Goal: Task Accomplishment & Management: Complete application form

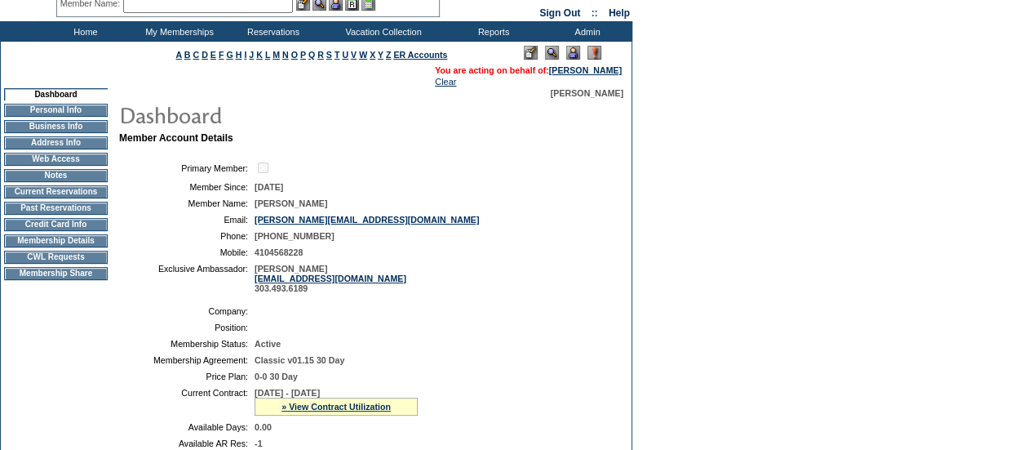
scroll to position [75, 0]
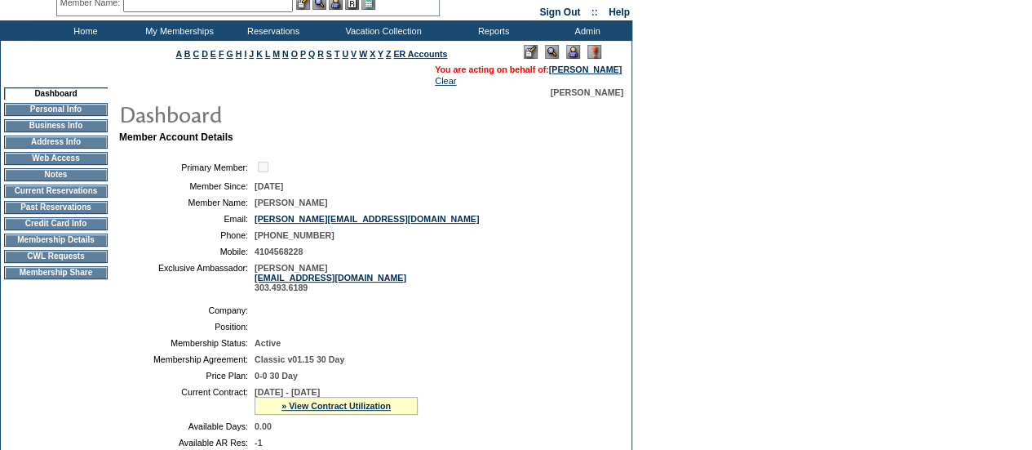
click at [93, 263] on td "CWL Requests" at bounding box center [56, 256] width 104 height 13
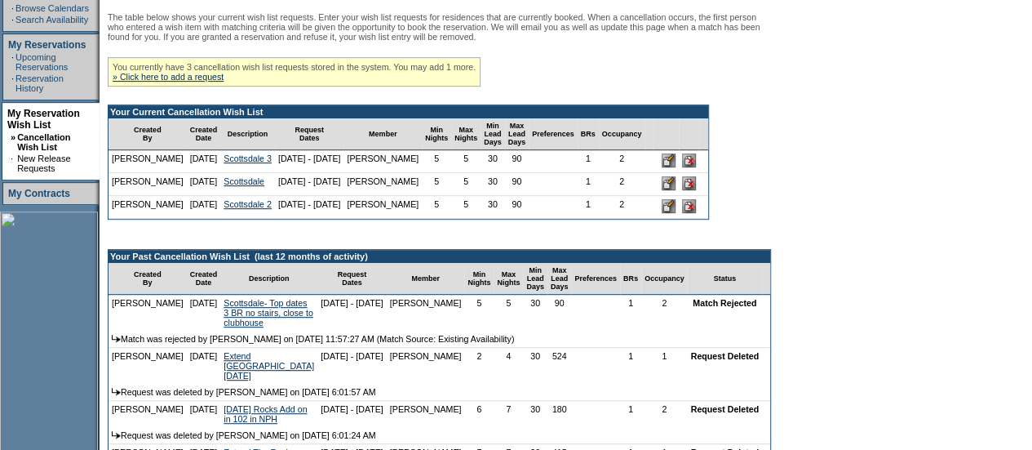
scroll to position [305, 0]
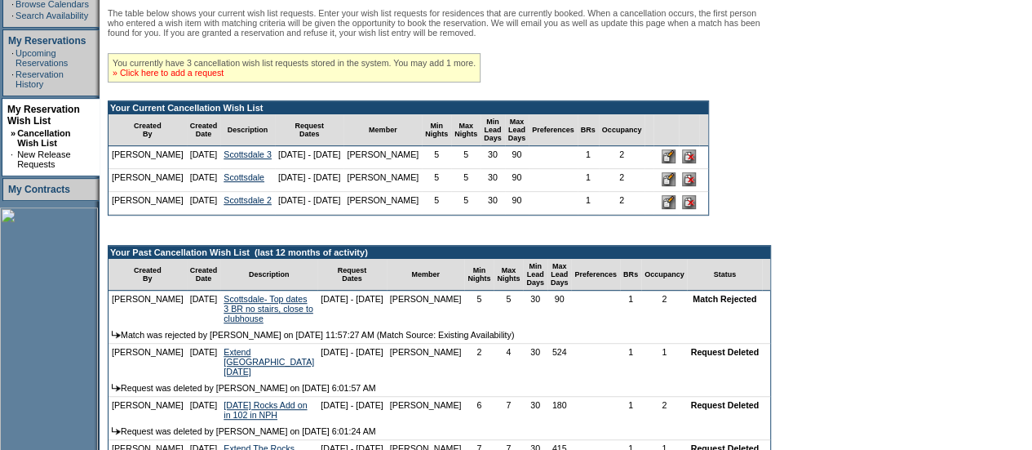
drag, startPoint x: 231, startPoint y: 293, endPoint x: 217, endPoint y: 91, distance: 202.0
click at [217, 91] on div "The table below shows your current wish list requests. Enter your wish list req…" at bounding box center [439, 255] width 663 height 495
click at [211, 45] on div "The table below shows your current wish list requests. Enter your wish list req…" at bounding box center [439, 255] width 663 height 495
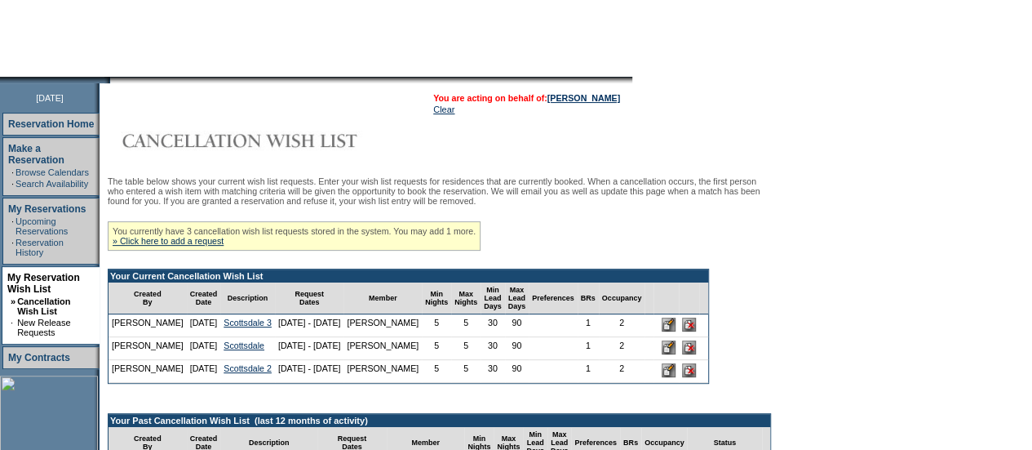
scroll to position [135, 0]
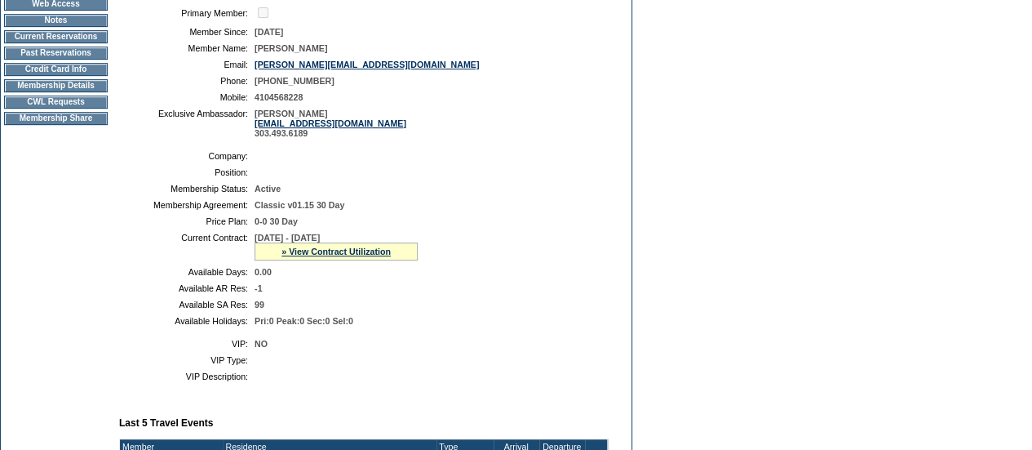
scroll to position [223, 0]
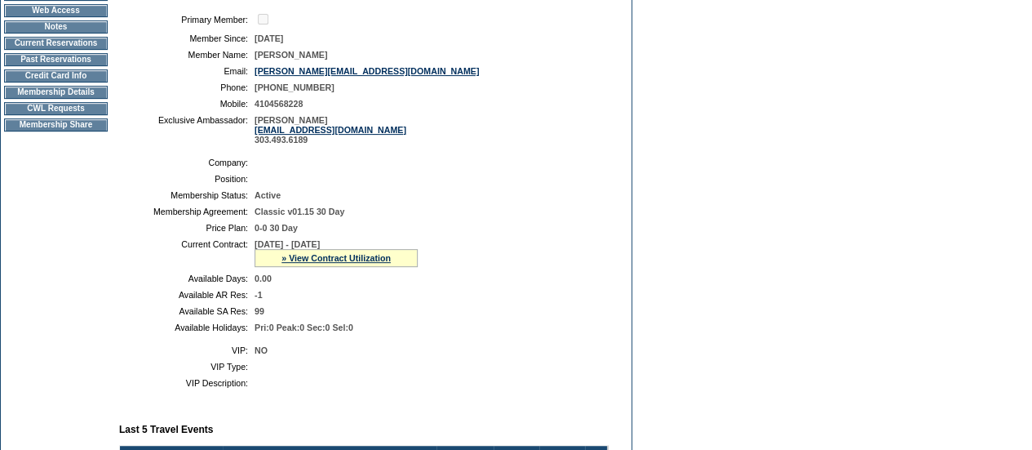
click at [95, 97] on td "Membership Details" at bounding box center [56, 92] width 104 height 13
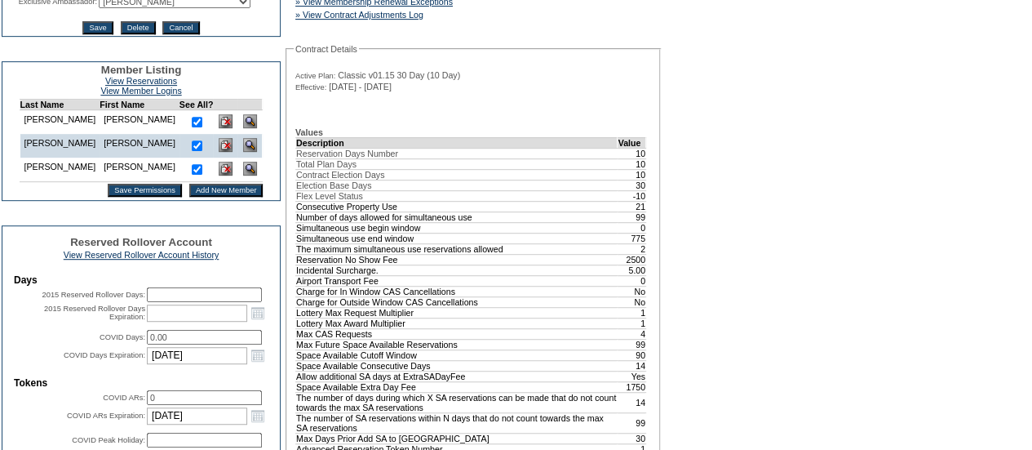
scroll to position [388, 0]
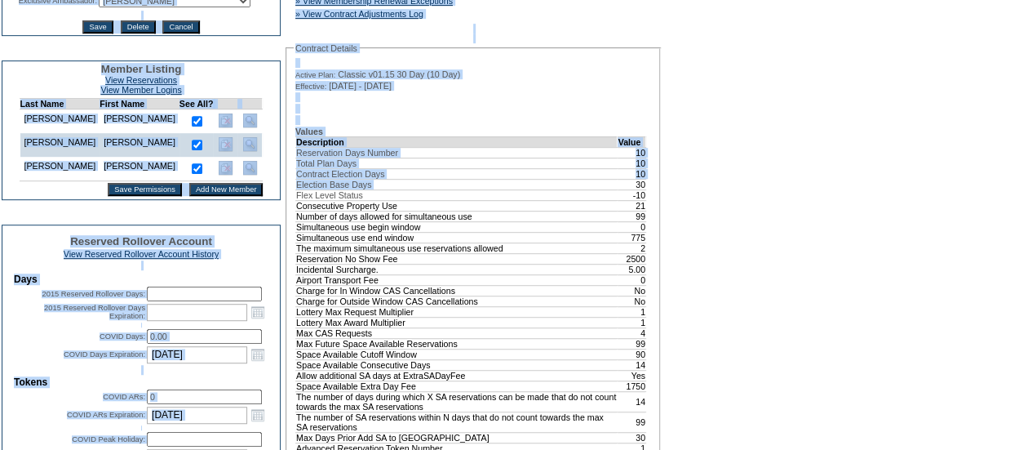
drag, startPoint x: 607, startPoint y: 206, endPoint x: 684, endPoint y: 218, distance: 77.5
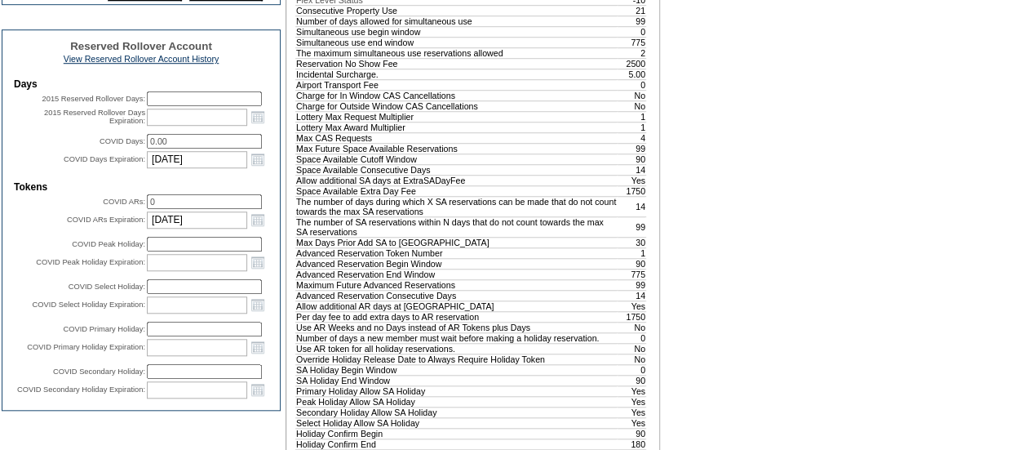
scroll to position [582, 0]
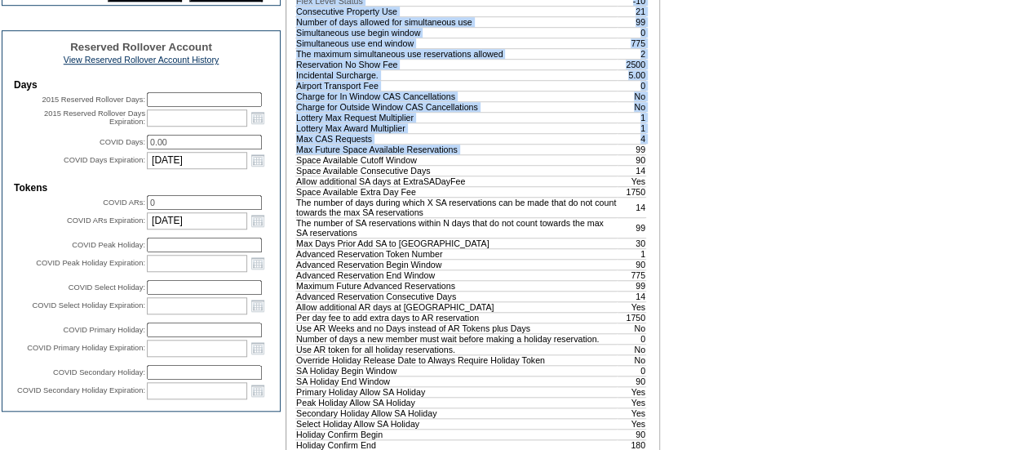
drag, startPoint x: 617, startPoint y: 168, endPoint x: 652, endPoint y: 175, distance: 35.8
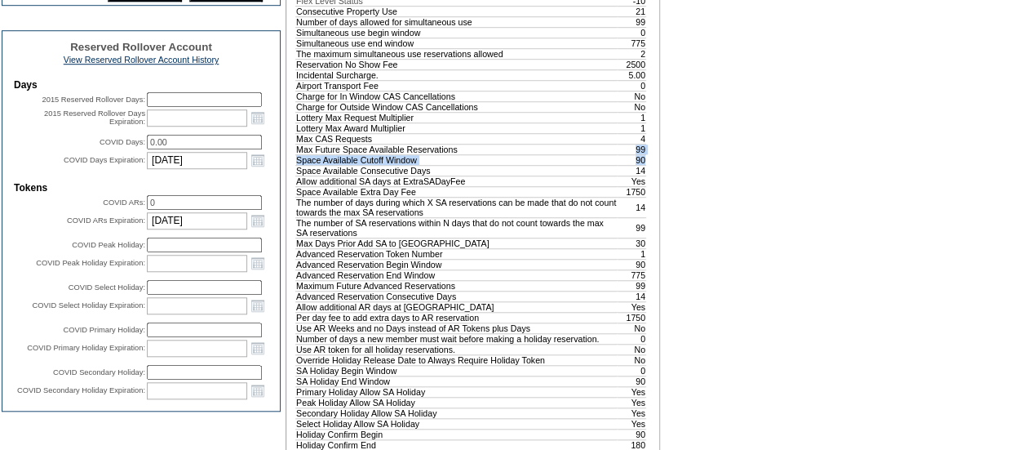
drag, startPoint x: 645, startPoint y: 182, endPoint x: 552, endPoint y: 173, distance: 93.4
click at [552, 154] on td "Max Future Space Available Reservations" at bounding box center [456, 149] width 321 height 11
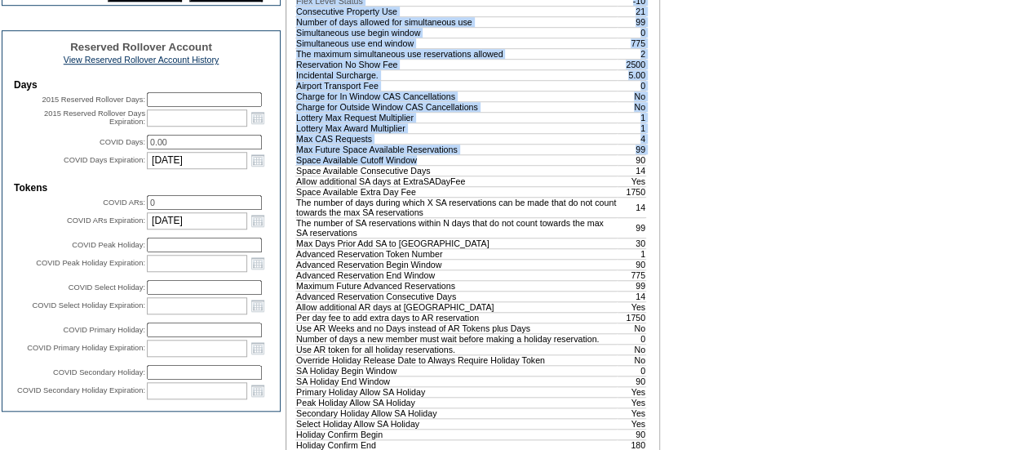
drag, startPoint x: 556, startPoint y: 184, endPoint x: 649, endPoint y: 184, distance: 93.0
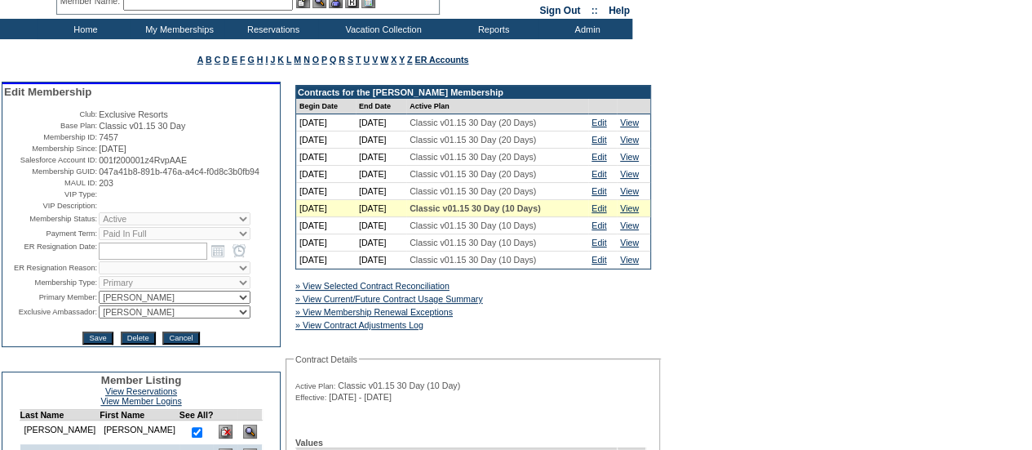
scroll to position [0, 0]
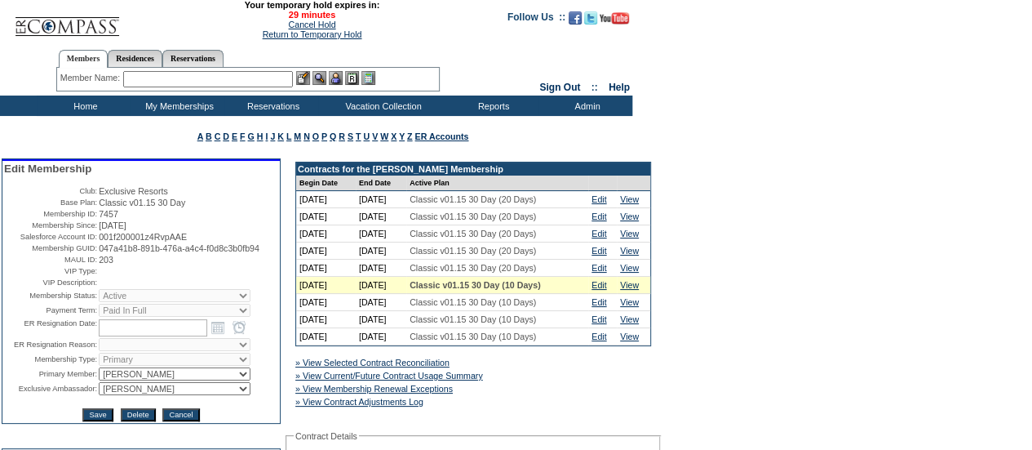
drag, startPoint x: 361, startPoint y: 15, endPoint x: 275, endPoint y: 4, distance: 87.1
click at [275, 4] on td "28:57 Your temporary hold expires in: 29 minutes Cancel Hold Return to Temporar…" at bounding box center [311, 19] width 367 height 39
click at [275, 4] on span "Your temporary hold expires in:" at bounding box center [311, 5] width 367 height 10
click at [300, 25] on link "Cancel Hold" at bounding box center [311, 25] width 47 height 10
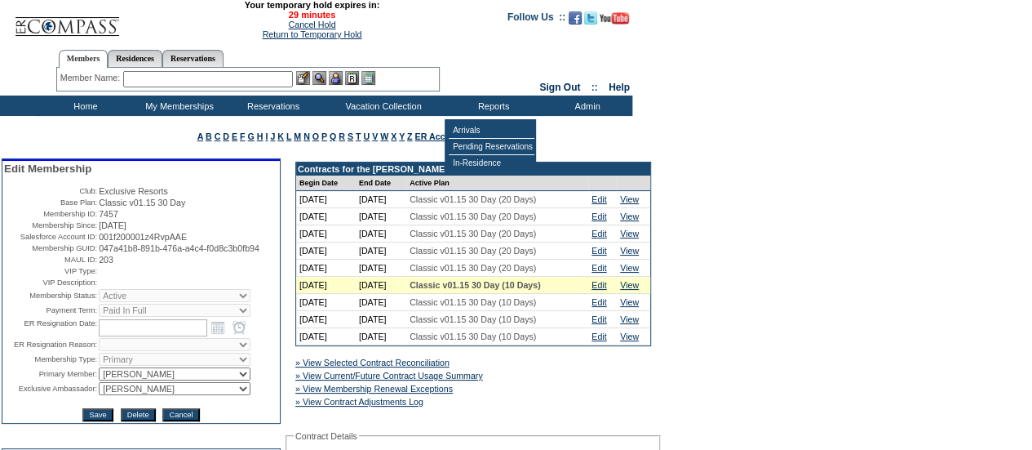
scroll to position [95, 0]
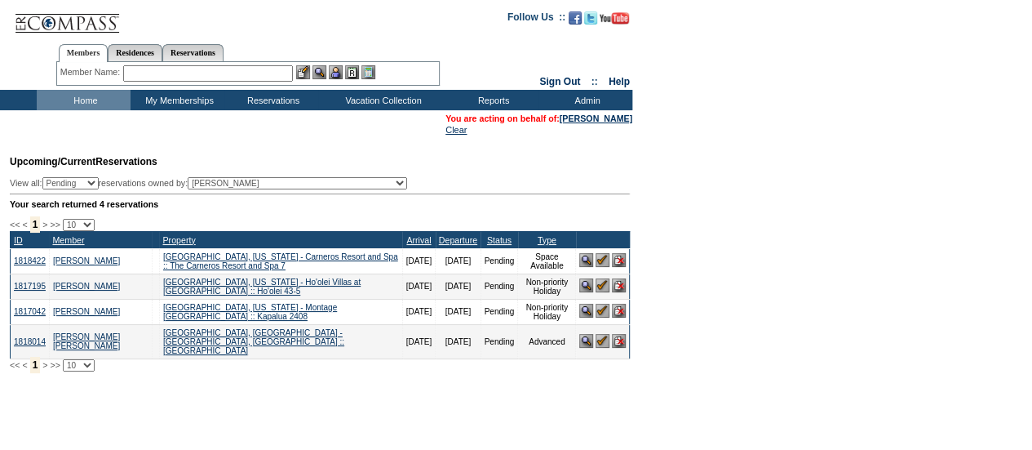
scroll to position [14, 0]
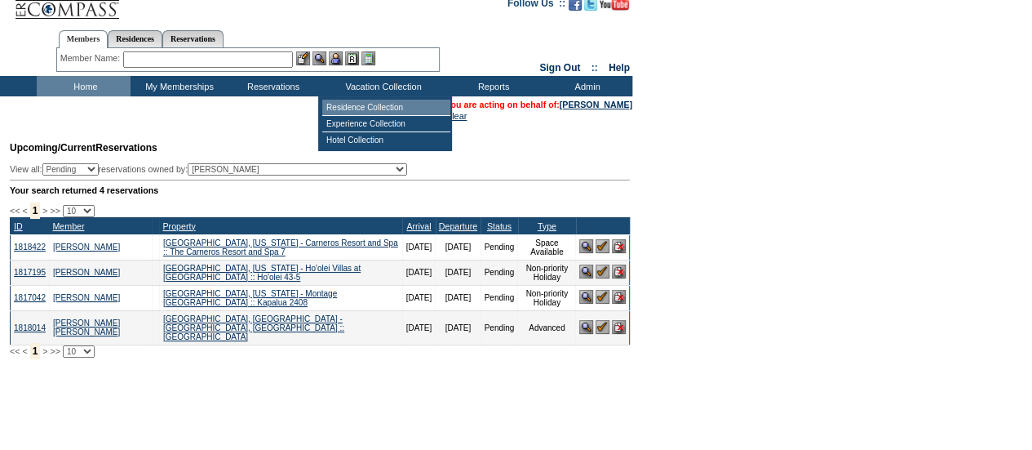
click at [377, 105] on td "Residence Collection" at bounding box center [386, 108] width 128 height 16
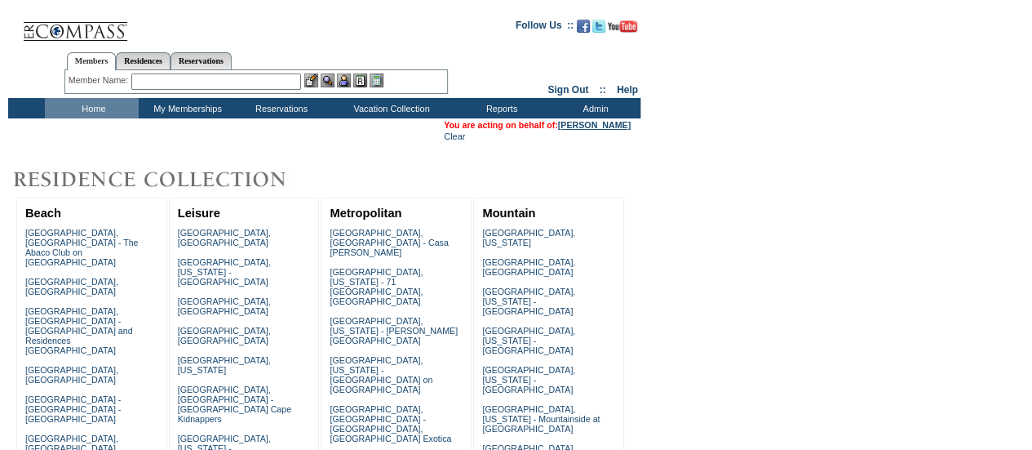
click at [614, 123] on link "[PERSON_NAME]" at bounding box center [594, 125] width 73 height 10
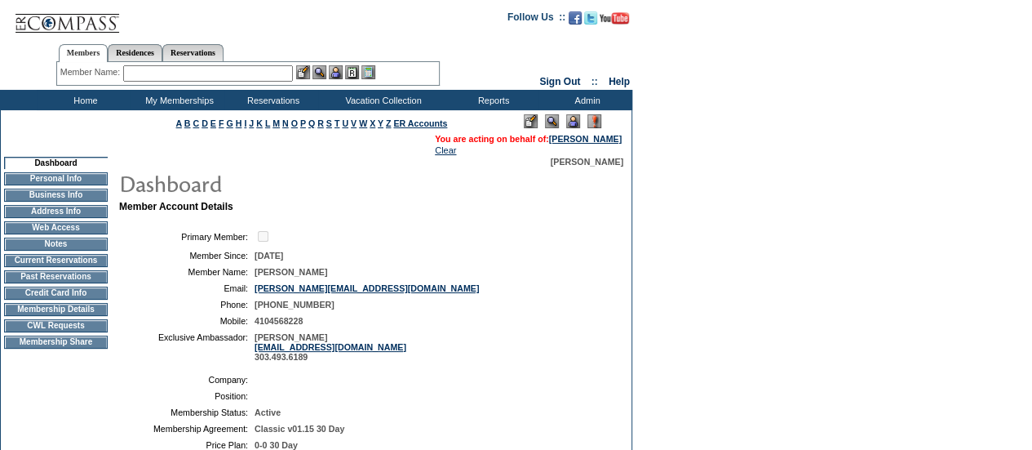
click at [72, 314] on td "Membership Details" at bounding box center [56, 309] width 104 height 13
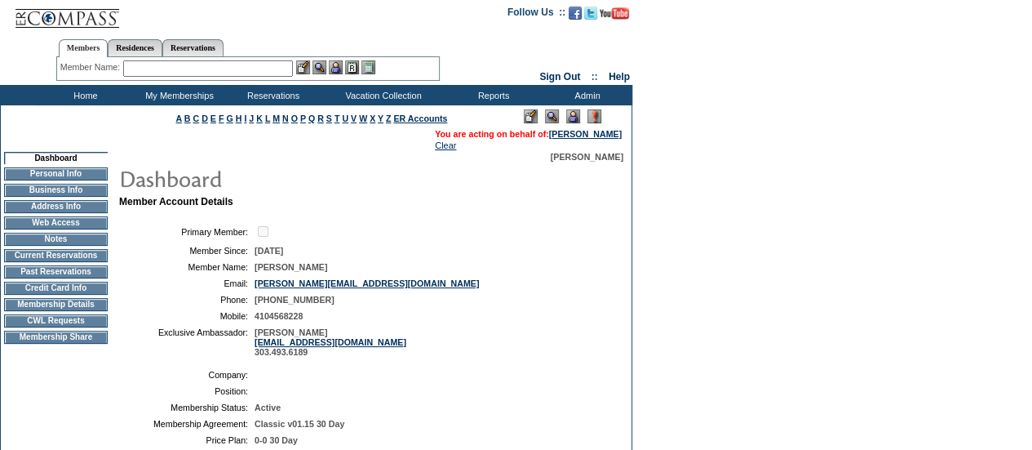
click at [96, 327] on td "CWL Requests" at bounding box center [56, 320] width 104 height 13
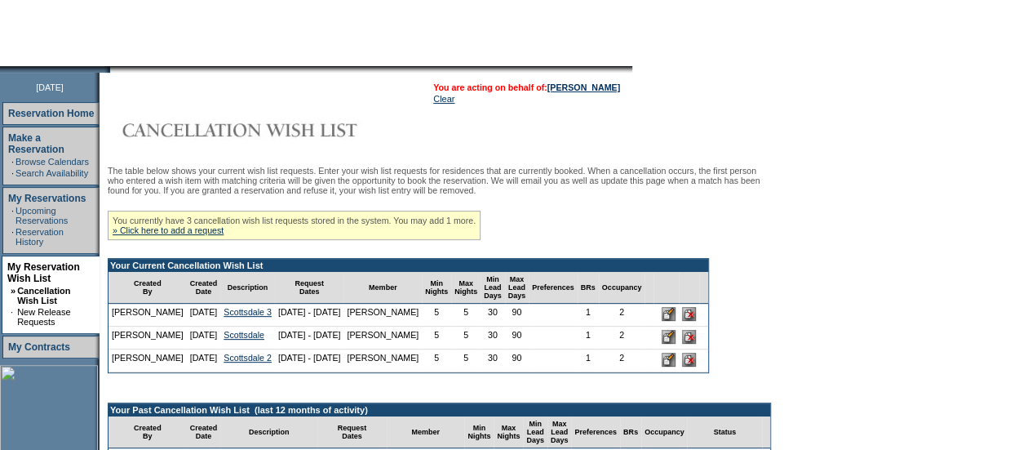
scroll to position [144, 0]
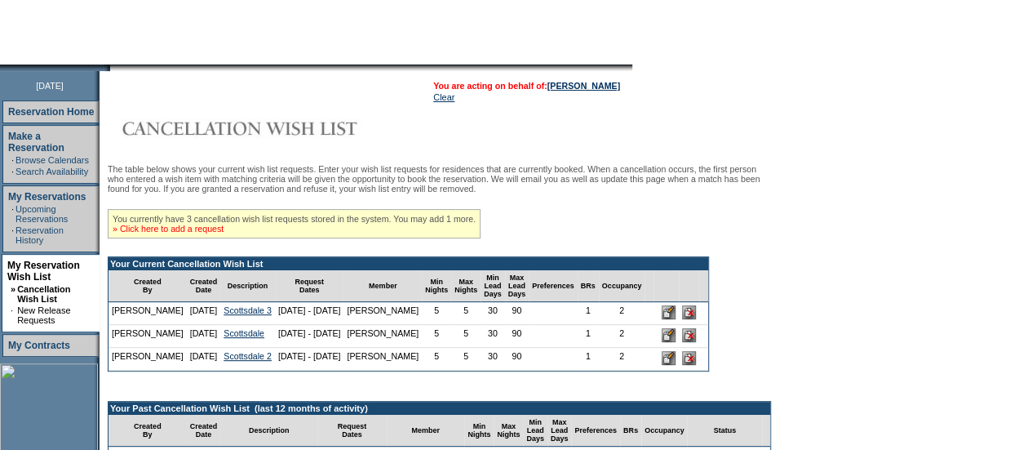
click at [224, 233] on link "» Click here to add a request" at bounding box center [168, 229] width 111 height 10
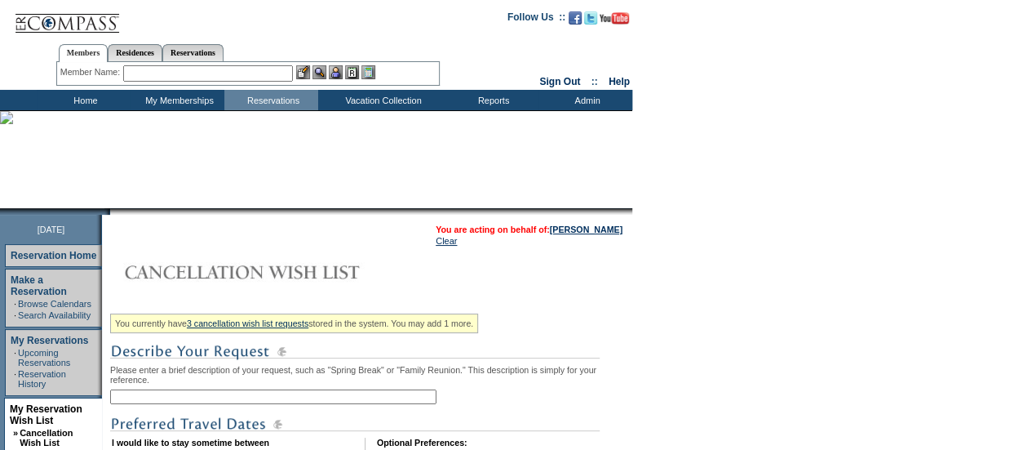
scroll to position [147, 0]
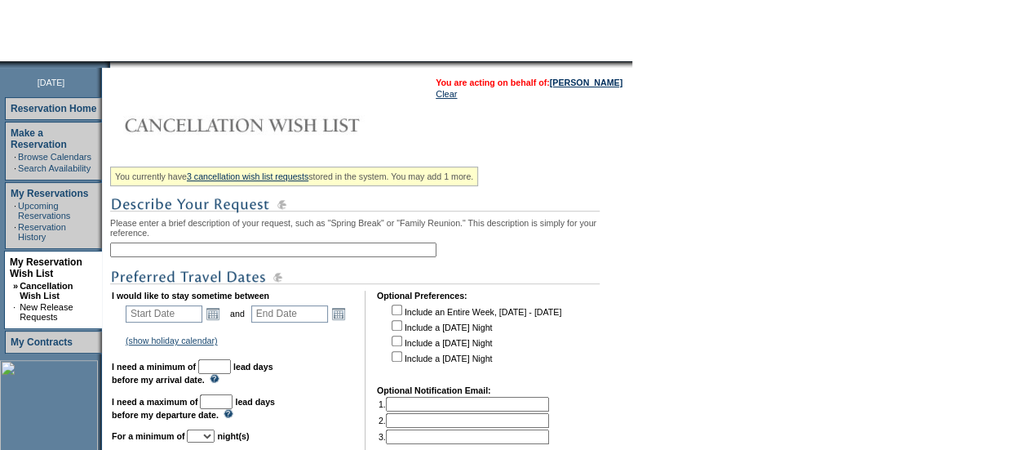
click at [414, 245] on input "text" at bounding box center [273, 249] width 326 height 15
type input "Sea Island March Space Available"
click at [215, 322] on link "Open the calendar popup." at bounding box center [213, 313] width 18 height 18
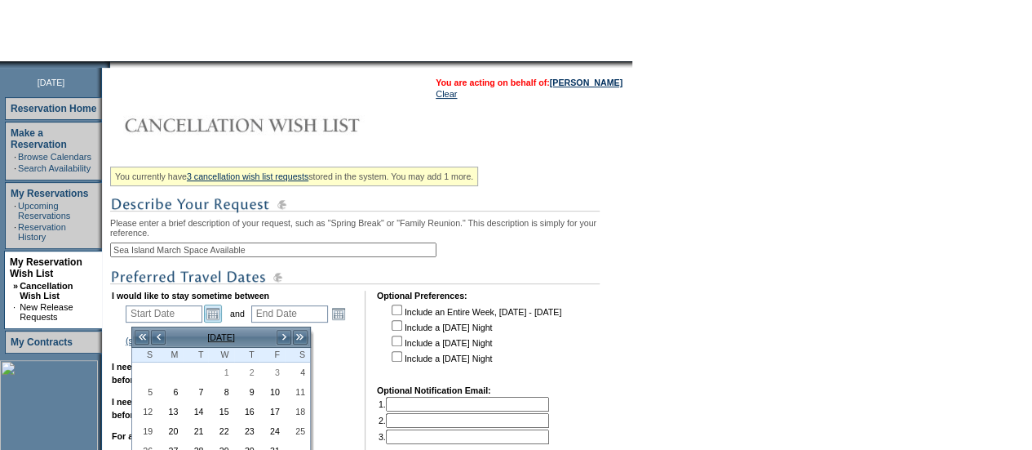
scroll to position [194, 0]
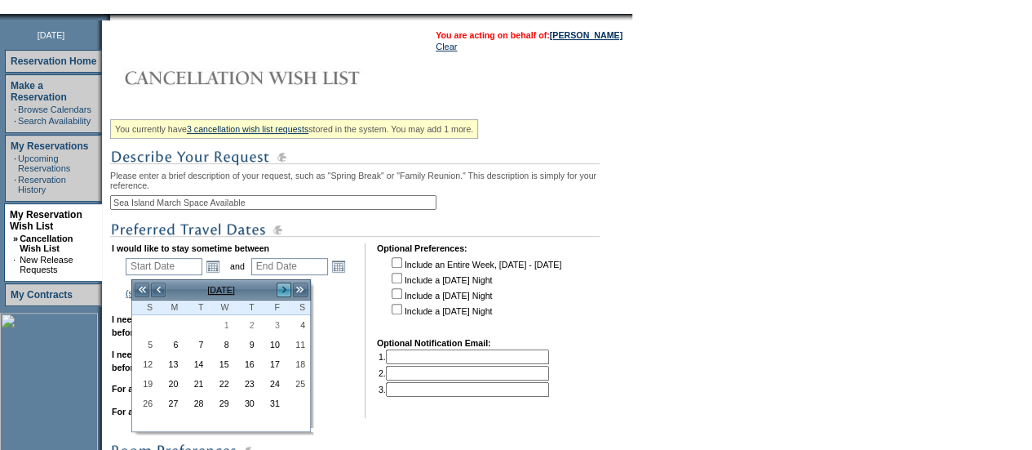
click at [281, 287] on link ">" at bounding box center [284, 289] width 16 height 16
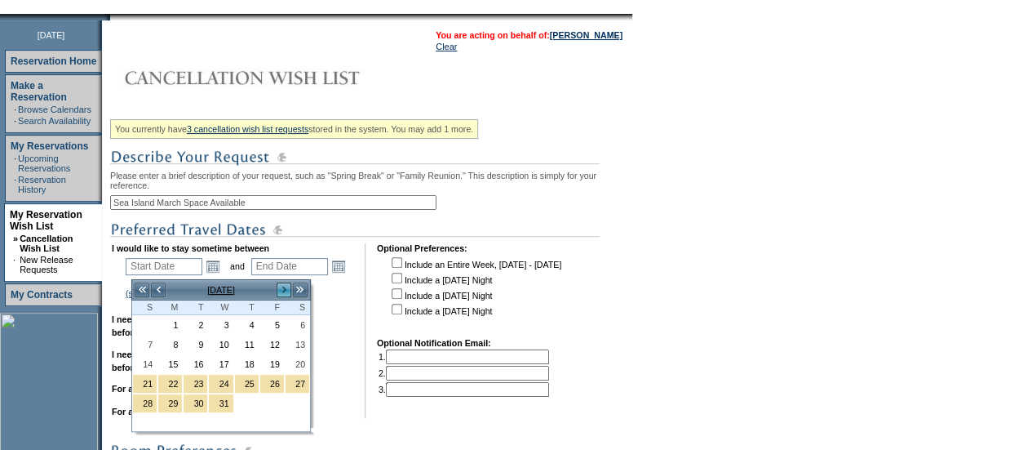
click at [281, 287] on link ">" at bounding box center [284, 289] width 16 height 16
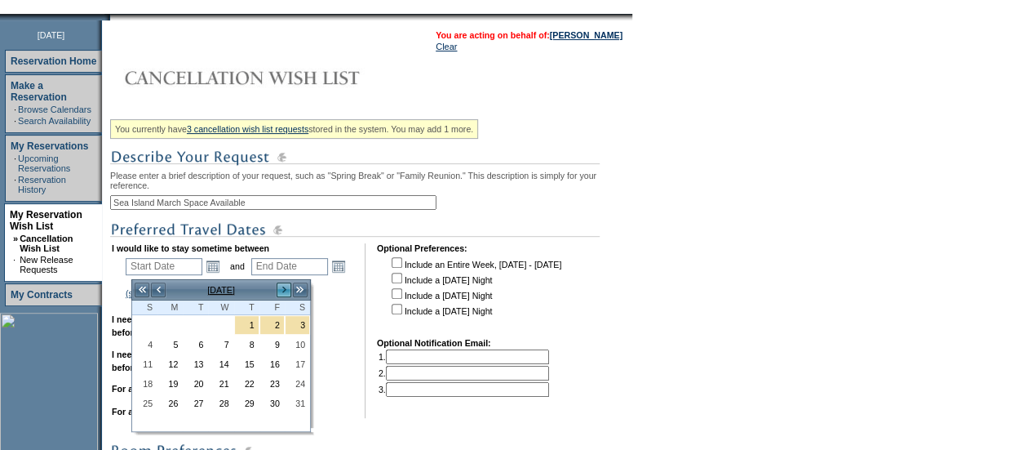
click at [286, 286] on link ">" at bounding box center [284, 289] width 16 height 16
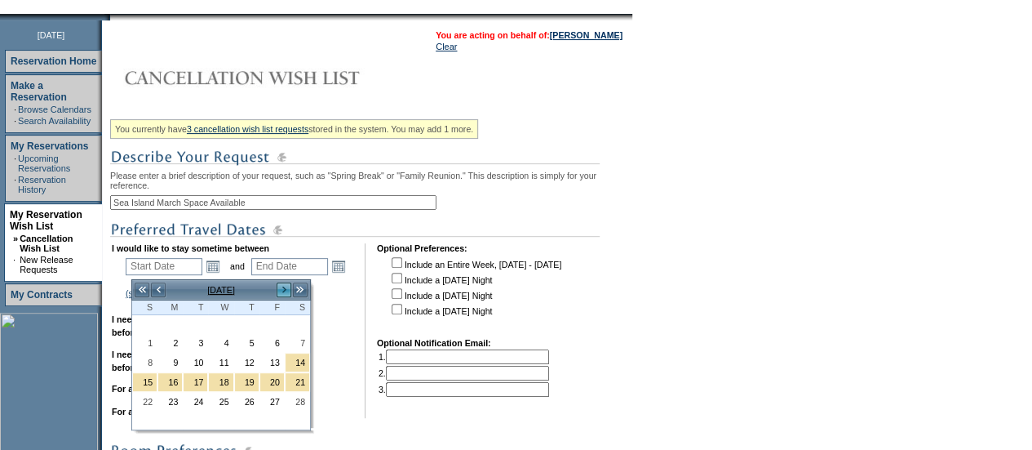
click at [290, 286] on link ">" at bounding box center [284, 289] width 16 height 16
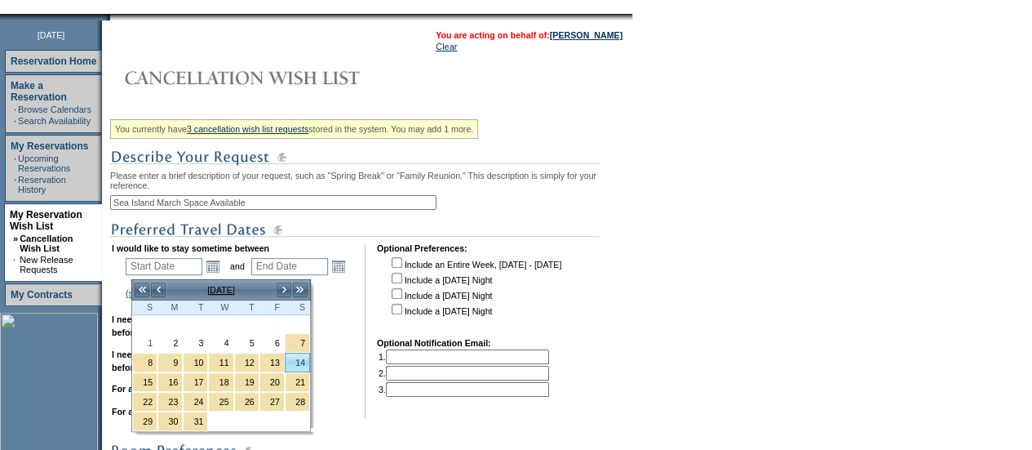
click at [298, 359] on link "14" at bounding box center [298, 362] width 24 height 18
type input "2026-03-14"
type input "2026-03-15"
type input "3/14/2026"
type input "3/15/2026"
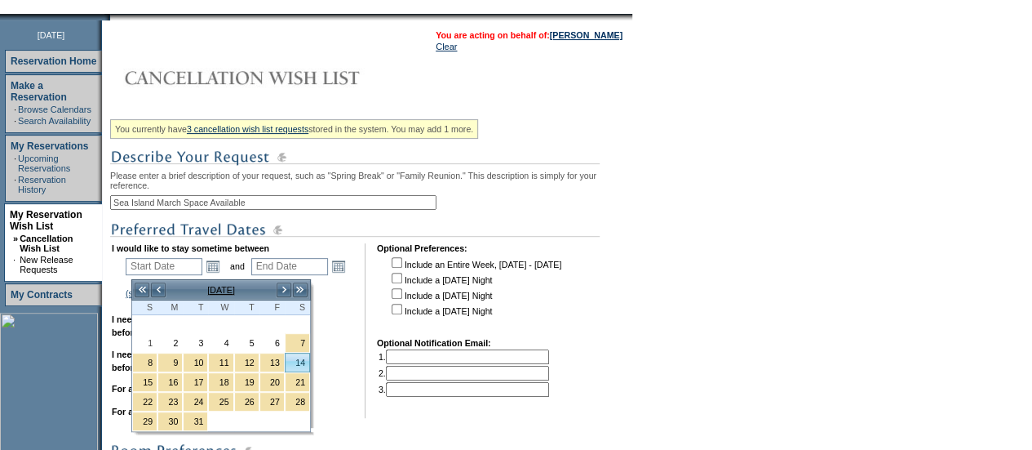
type input "166"
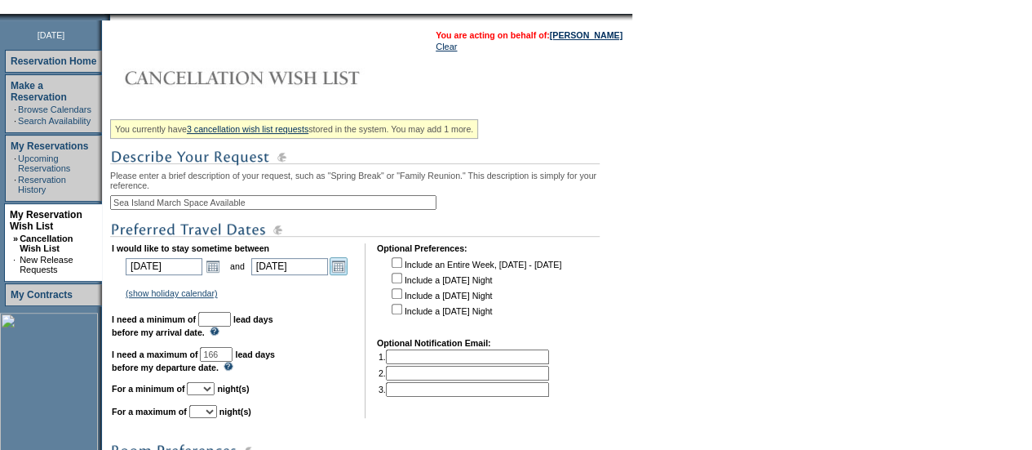
click at [348, 263] on link "Open the calendar popup." at bounding box center [339, 266] width 18 height 18
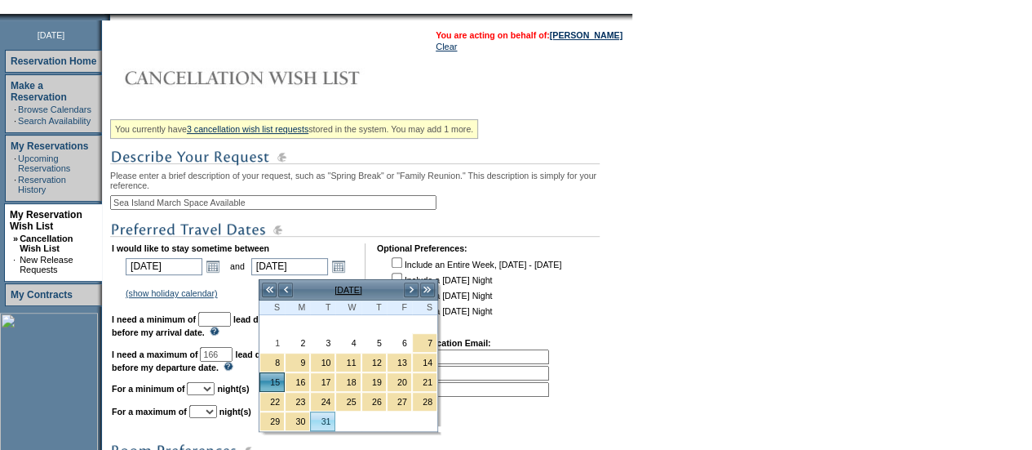
click at [320, 414] on link "31" at bounding box center [323, 421] width 24 height 18
type input "2026-03-31"
type input "3/31/2026"
type input "182"
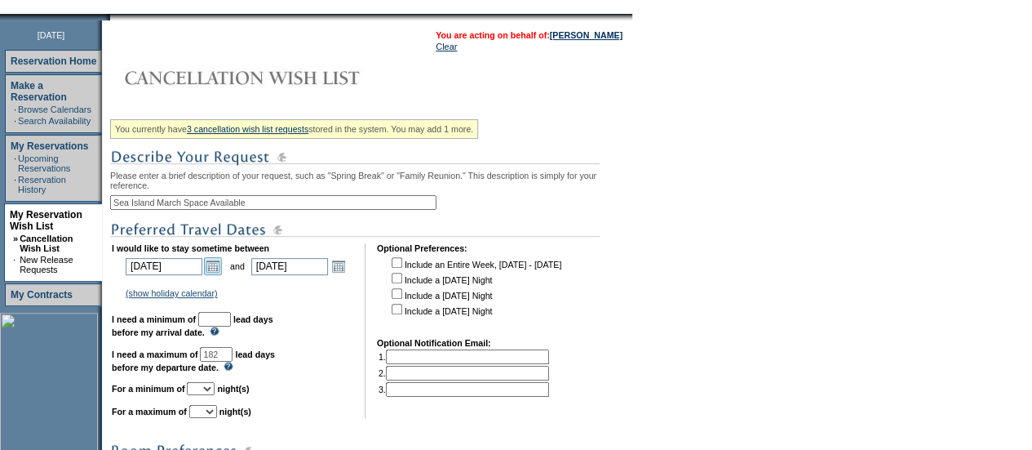
click at [213, 272] on link "Open the calendar popup." at bounding box center [213, 266] width 18 height 18
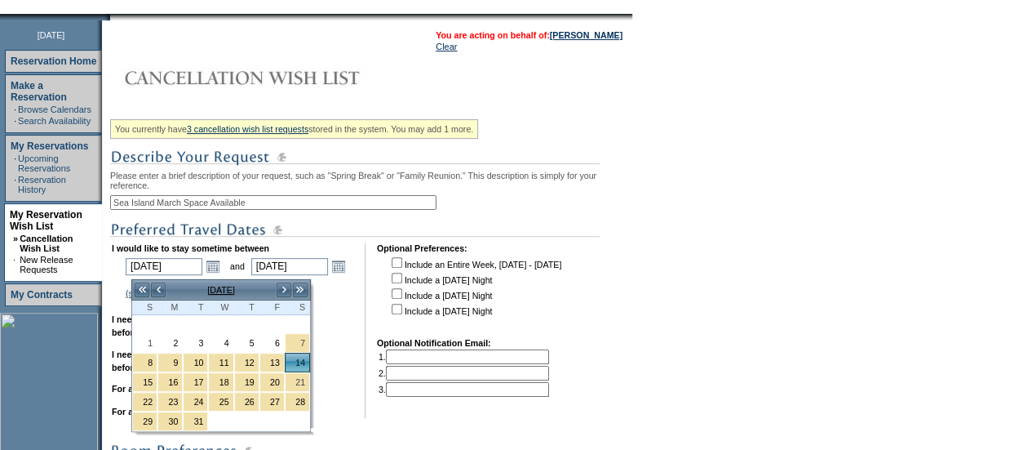
click at [353, 311] on td "I would like to stay sometime between 2026-03-14 3/14/2026 Open the calendar po…" at bounding box center [233, 330] width 242 height 175
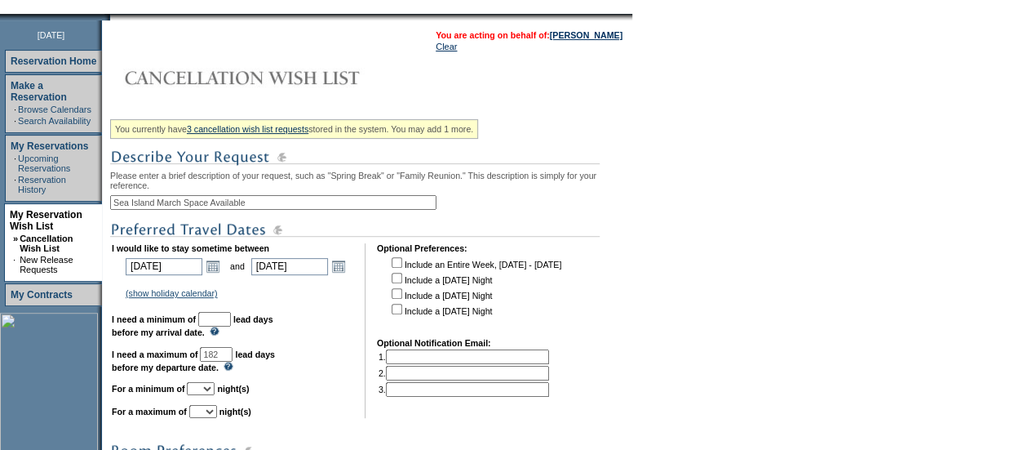
click at [231, 326] on input "text" at bounding box center [214, 319] width 33 height 15
type input "30"
drag, startPoint x: 250, startPoint y: 360, endPoint x: 197, endPoint y: 357, distance: 53.9
click at [197, 357] on td "I would like to stay sometime between 2026-03-14 3/14/2026 Open the calendar po…" at bounding box center [233, 330] width 242 height 175
type input "90"
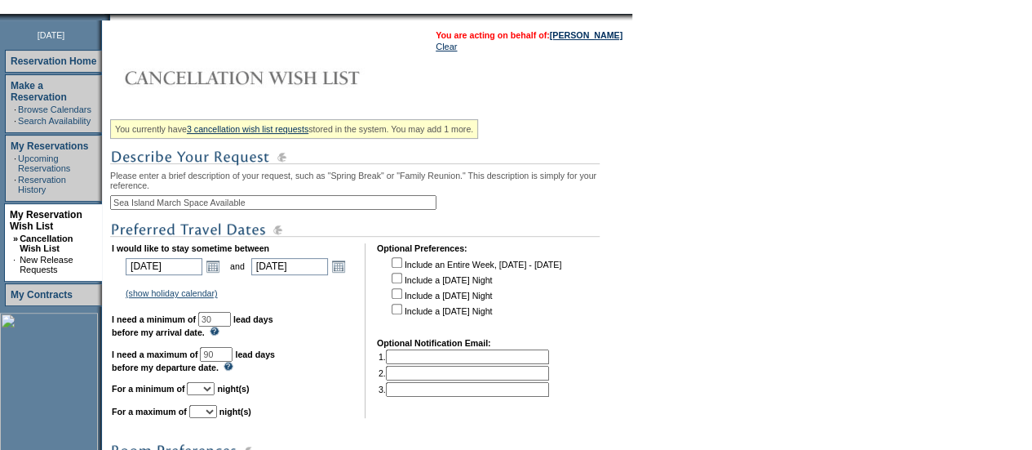
click at [215, 394] on select "1 2 3 4 5 6 7 8 9 10 11 12 13 14" at bounding box center [201, 388] width 28 height 13
select select "5"
click at [206, 390] on select "1 2 3 4 5 6 7 8 9 10 11 12 13 14" at bounding box center [201, 388] width 28 height 13
click at [217, 413] on select "1 2 3 4 5 6 7 8 9 10 11 12 13 14" at bounding box center [203, 411] width 28 height 13
select select "5"
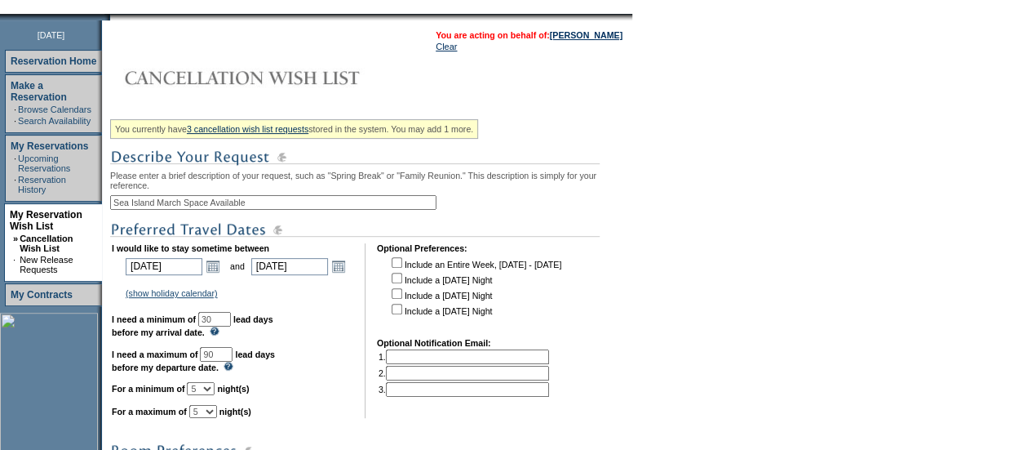
click at [209, 413] on select "1 2 3 4 5 6 7 8 9 10 11 12 13 14" at bounding box center [203, 411] width 28 height 13
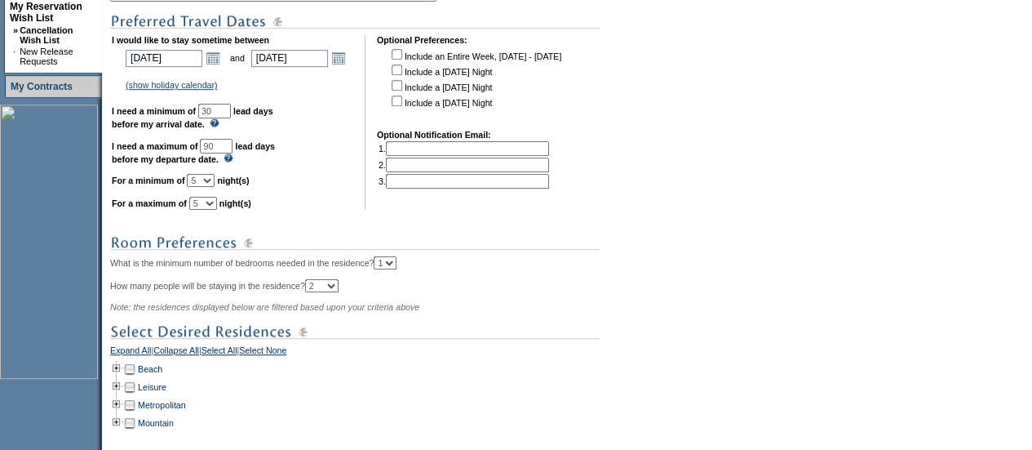
scroll to position [405, 0]
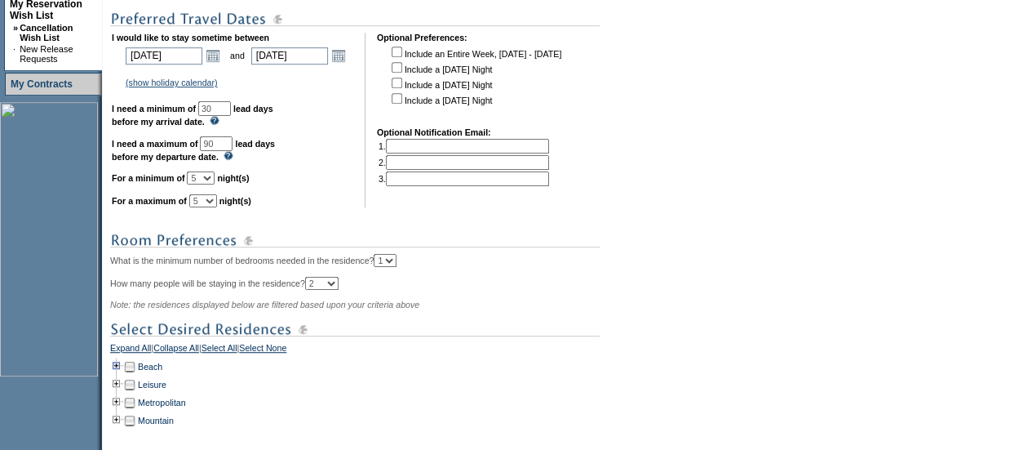
click at [123, 373] on td at bounding box center [116, 366] width 13 height 18
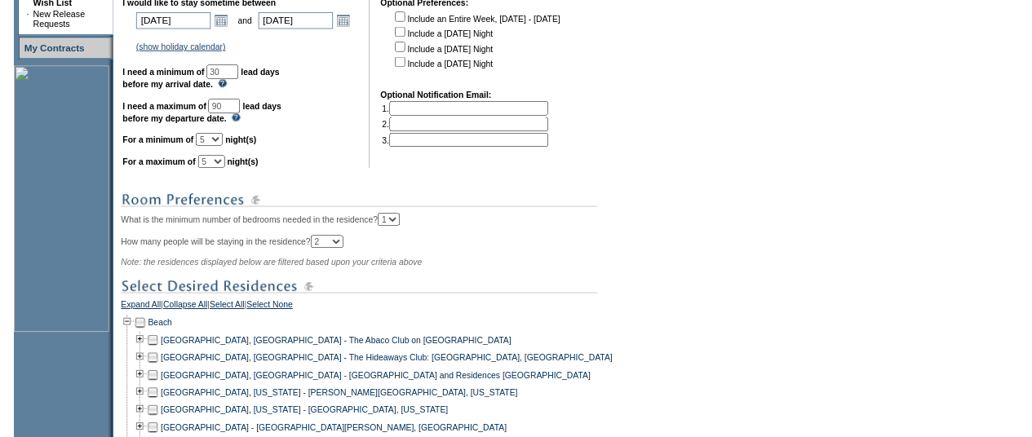
scroll to position [1041, 0]
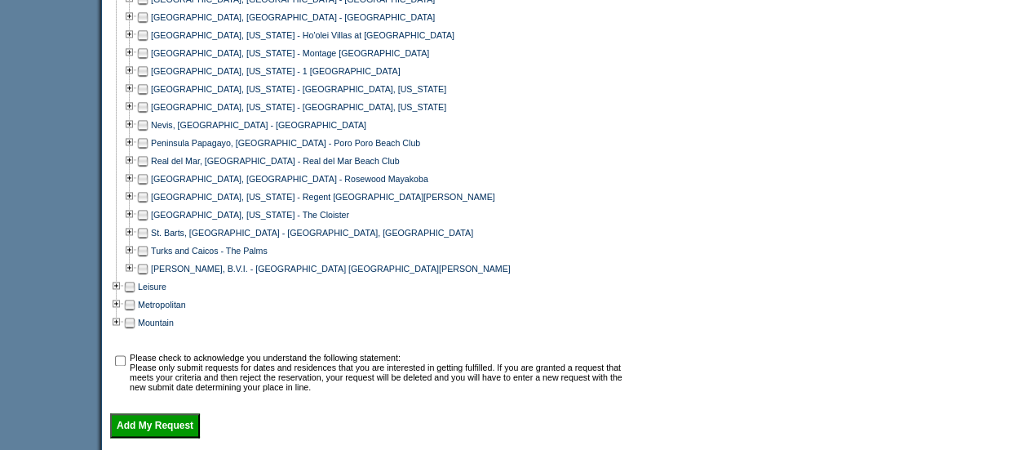
click at [145, 219] on td at bounding box center [142, 215] width 13 height 18
click at [126, 366] on input "checkbox" at bounding box center [120, 360] width 11 height 11
checkbox input "true"
click at [144, 432] on input "Add My Request" at bounding box center [155, 425] width 90 height 24
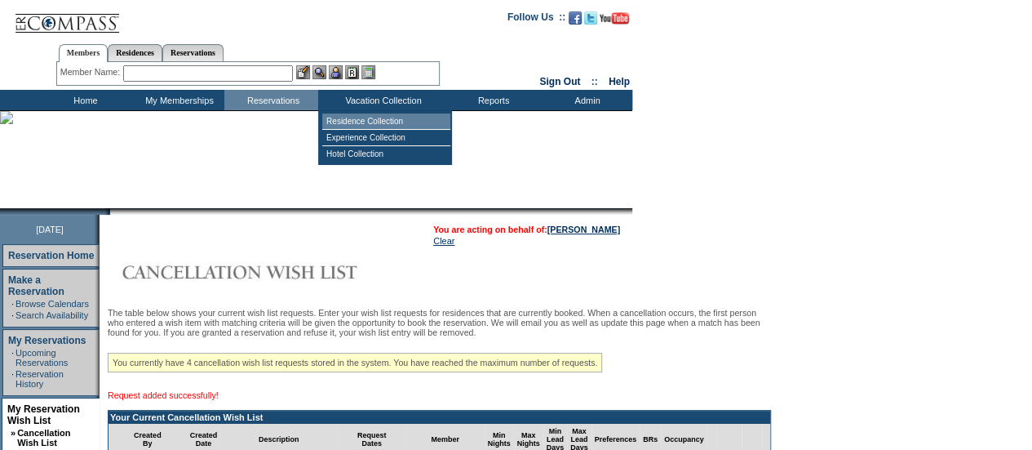
click at [390, 125] on td "Residence Collection" at bounding box center [386, 121] width 128 height 16
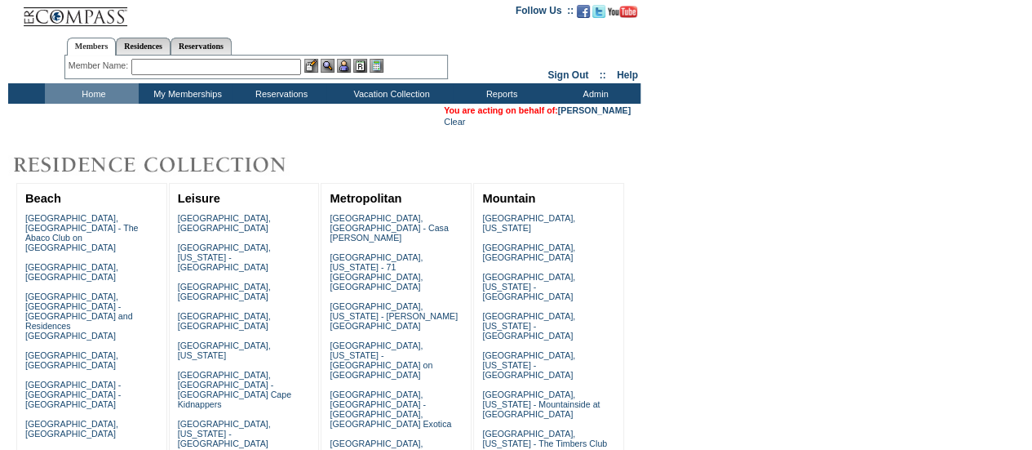
scroll to position [1125, 0]
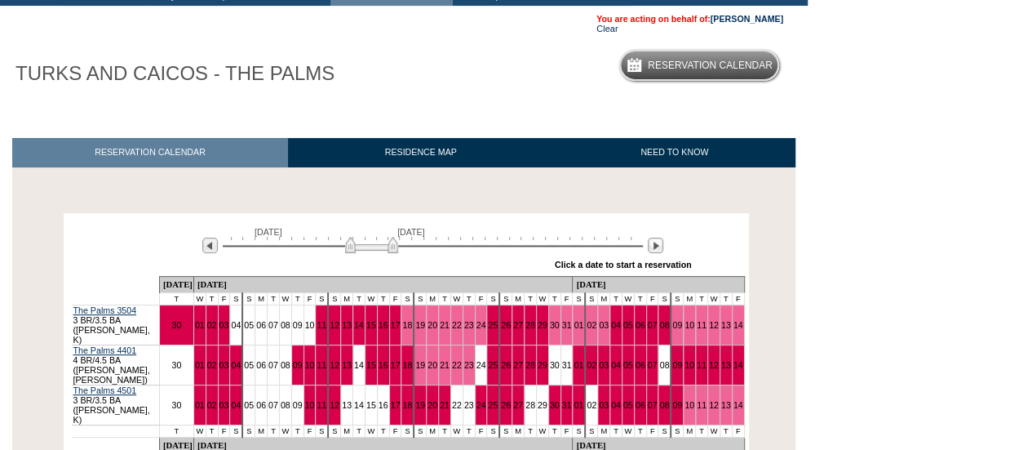
scroll to position [139, 0]
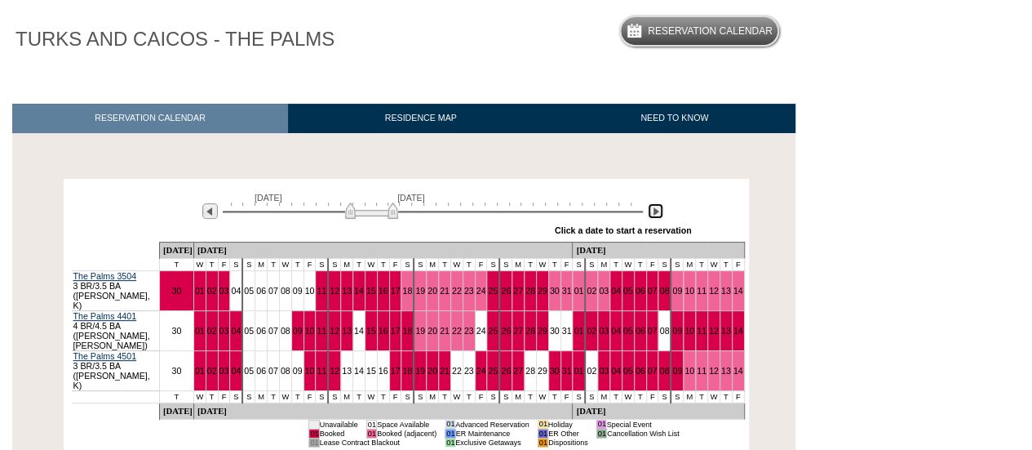
click at [656, 211] on img at bounding box center [656, 211] width 16 height 16
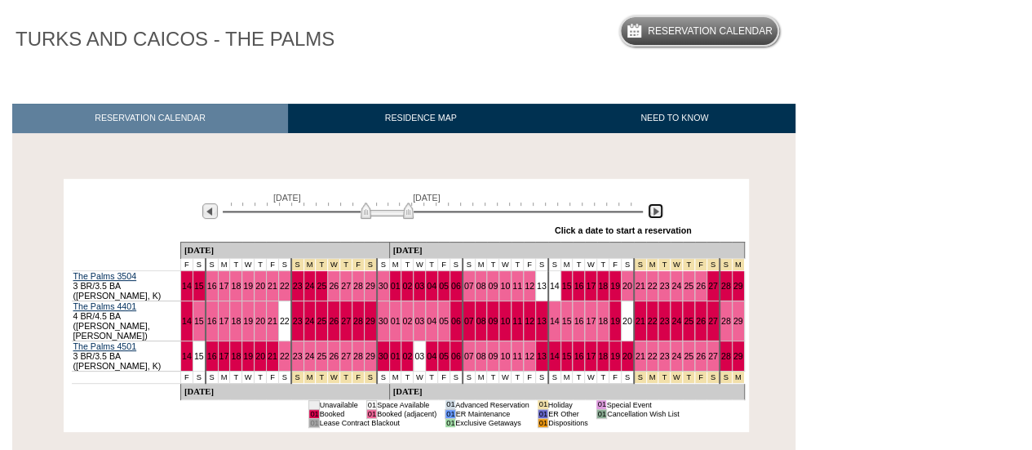
click at [656, 211] on img at bounding box center [656, 211] width 16 height 16
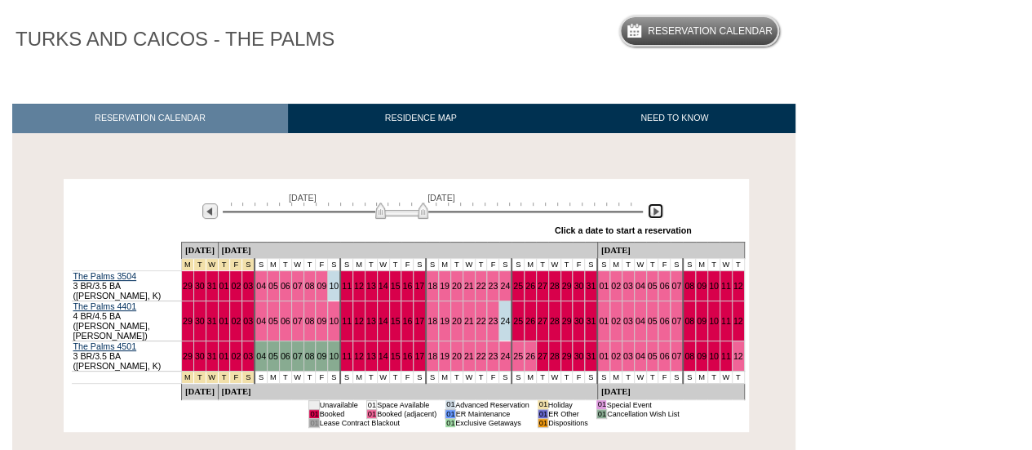
scroll to position [0, 0]
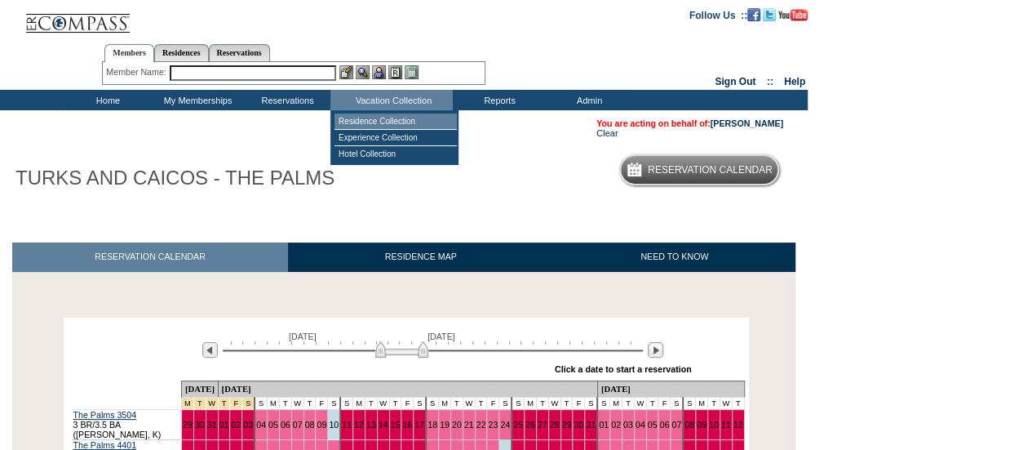
click at [418, 120] on td "Residence Collection" at bounding box center [396, 121] width 122 height 16
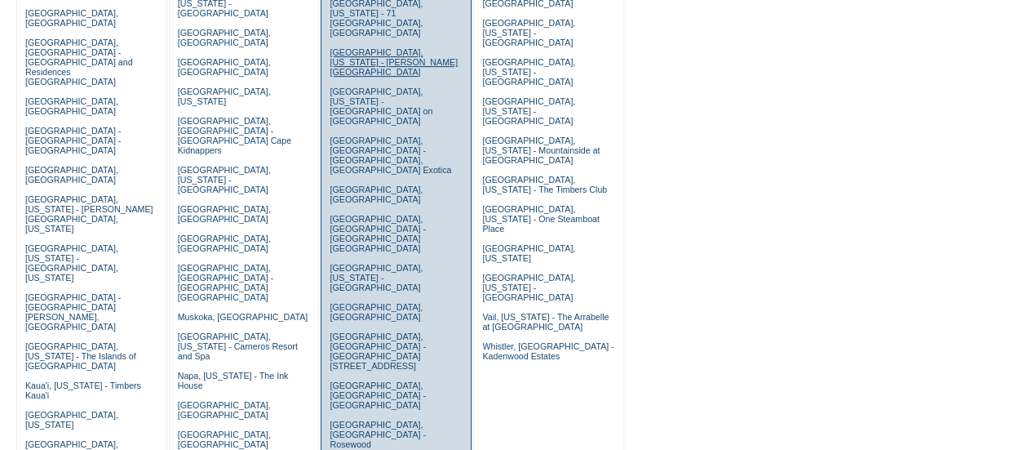
scroll to position [269, 0]
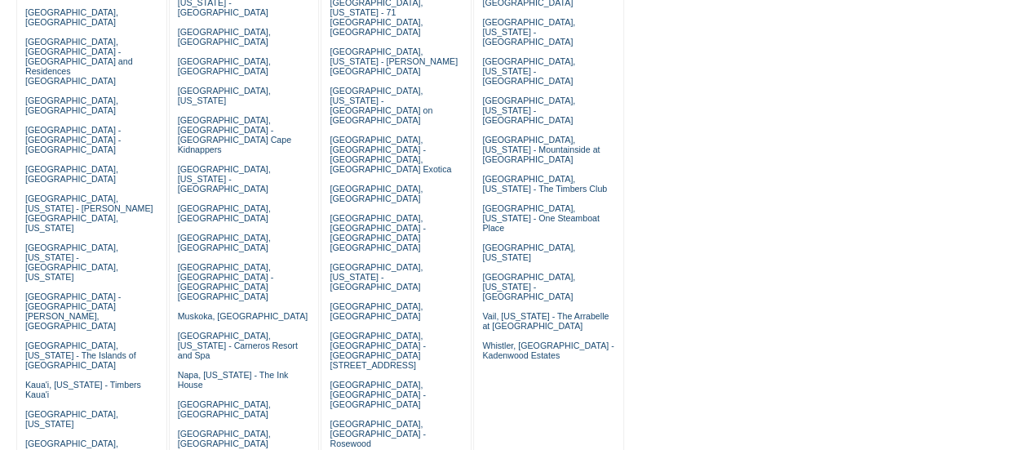
drag, startPoint x: 661, startPoint y: 105, endPoint x: 629, endPoint y: 97, distance: 32.9
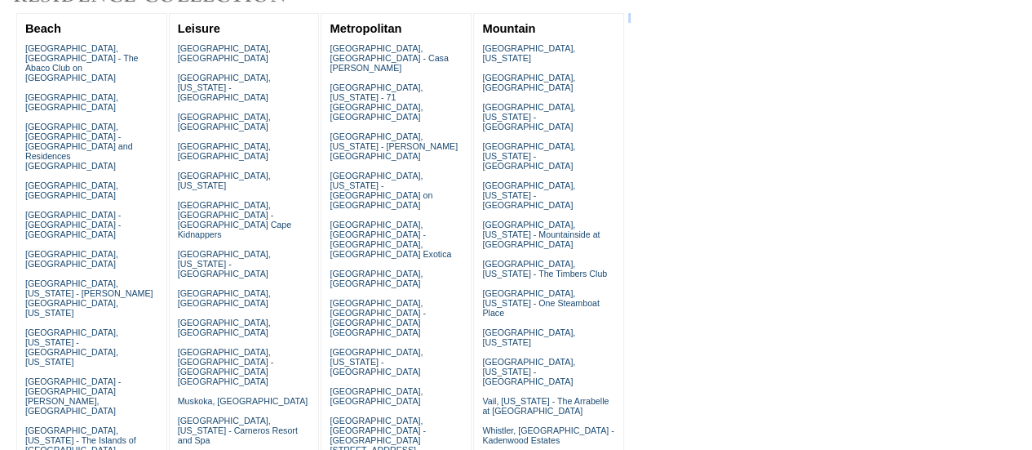
scroll to position [184, 0]
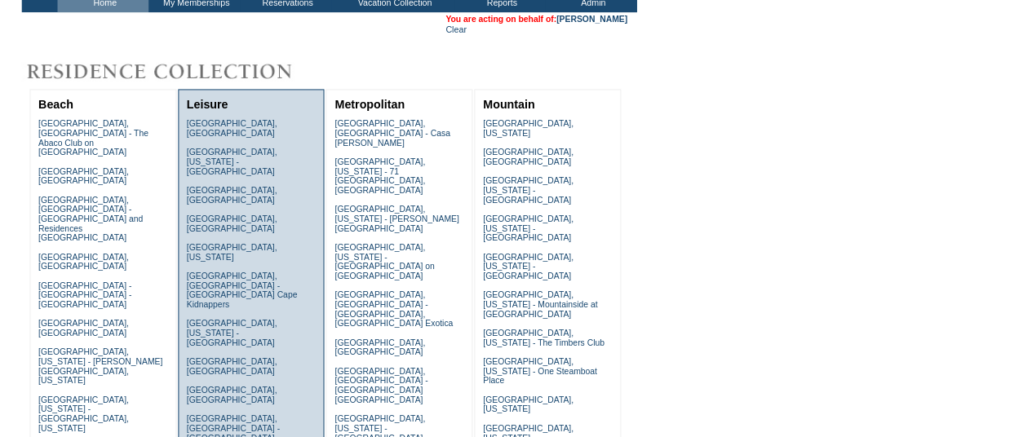
scroll to position [0, 0]
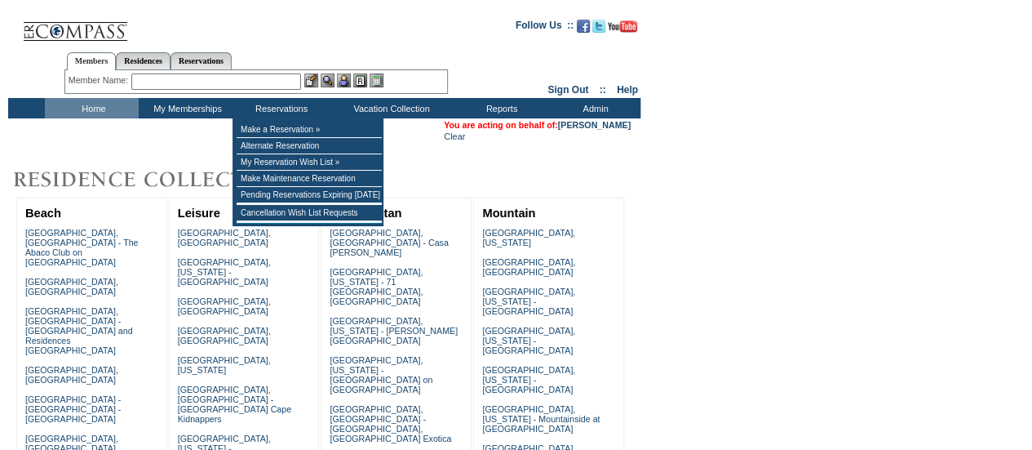
click at [252, 89] on input "text" at bounding box center [216, 81] width 170 height 16
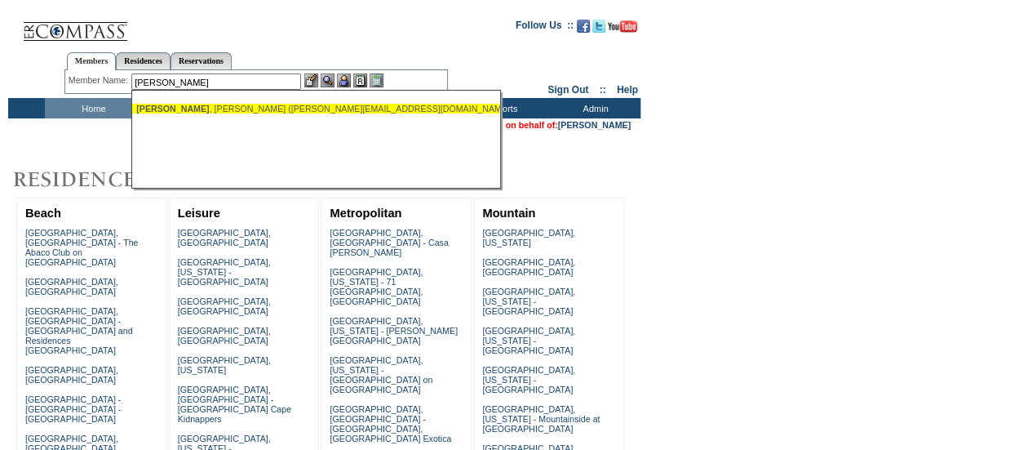
click at [245, 107] on div "Uberoi , Hank (hank@uberoi1.com)" at bounding box center [315, 109] width 359 height 10
type input "Uberoi, Hank (hank@uberoi1.com)"
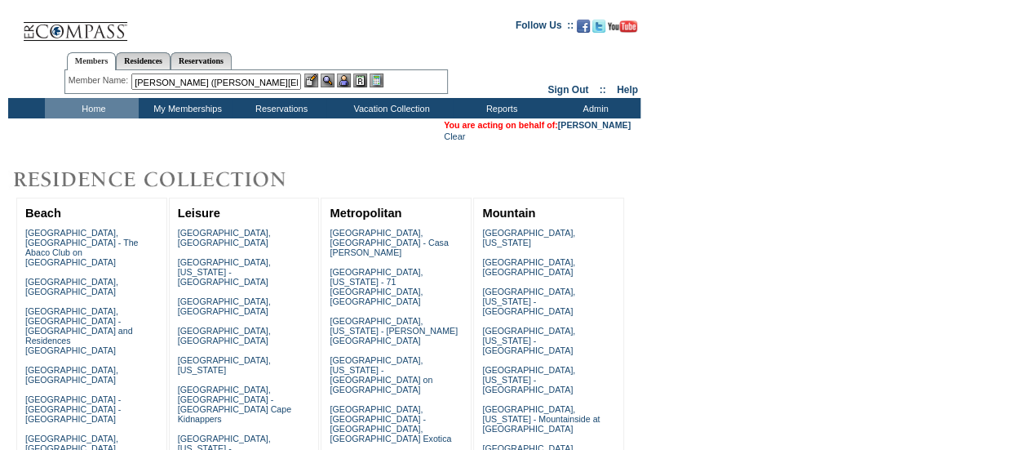
click at [348, 80] on img at bounding box center [344, 80] width 14 height 14
click at [333, 79] on img at bounding box center [328, 80] width 14 height 14
